Goal: Information Seeking & Learning: Learn about a topic

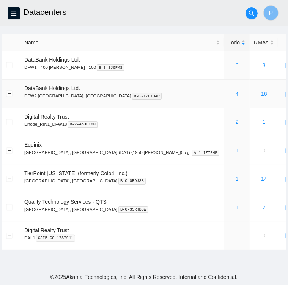
click at [229, 96] on div "4" at bounding box center [237, 94] width 17 height 8
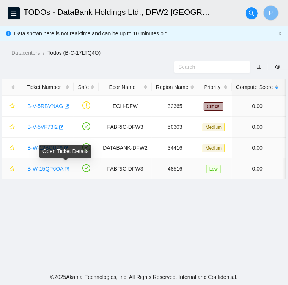
click at [65, 169] on icon "button" at bounding box center [66, 168] width 5 height 5
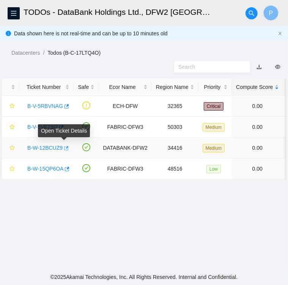
click at [65, 149] on icon "button" at bounding box center [65, 148] width 5 height 5
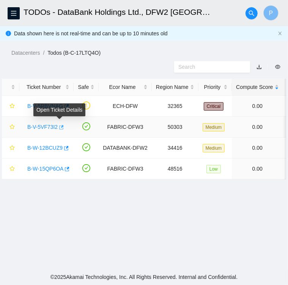
click at [61, 127] on icon "button" at bounding box center [61, 127] width 5 height 4
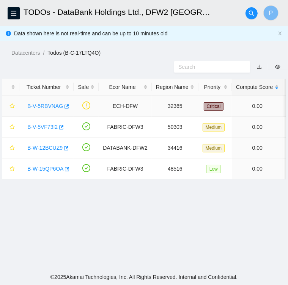
click at [49, 107] on link "B-V-5RBVNAG" at bounding box center [45, 106] width 36 height 6
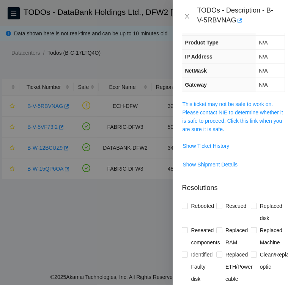
scroll to position [61, 0]
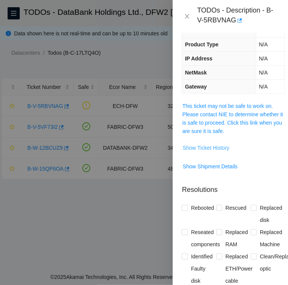
click at [208, 148] on span "Show Ticket History" at bounding box center [206, 148] width 47 height 8
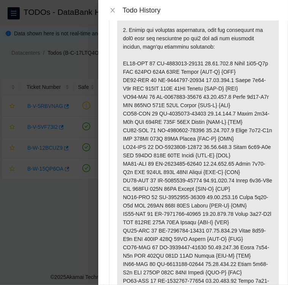
scroll to position [0, 0]
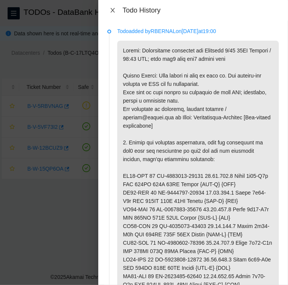
click at [111, 7] on icon "close" at bounding box center [113, 10] width 6 height 6
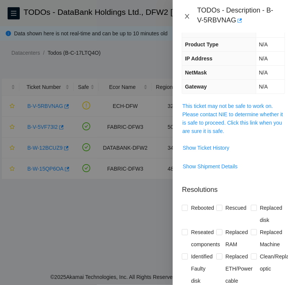
click at [189, 15] on icon "close" at bounding box center [187, 16] width 4 height 5
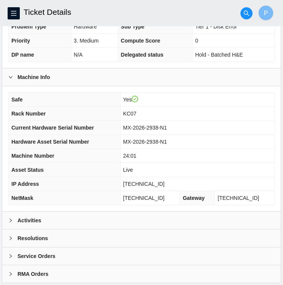
scroll to position [198, 0]
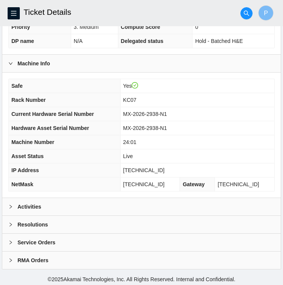
click at [16, 205] on div at bounding box center [12, 207] width 9 height 8
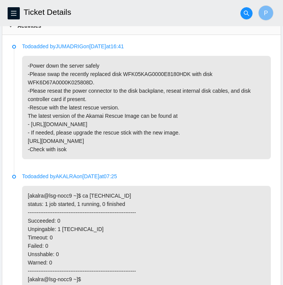
scroll to position [380, 0]
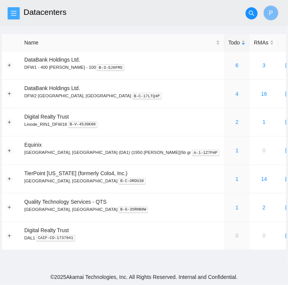
click at [14, 12] on icon "menu" at bounding box center [14, 13] width 6 height 6
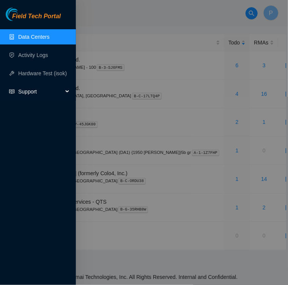
click at [28, 92] on span "Support" at bounding box center [40, 91] width 45 height 15
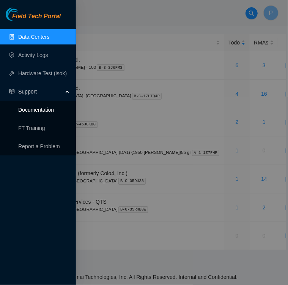
click at [29, 110] on link "Documentation" at bounding box center [36, 110] width 36 height 6
